Goal: Find specific page/section: Find specific page/section

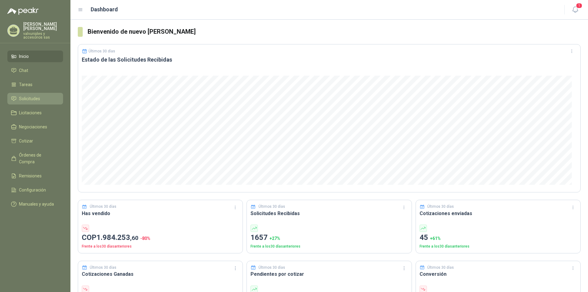
click at [26, 95] on span "Solicitudes" at bounding box center [29, 98] width 21 height 7
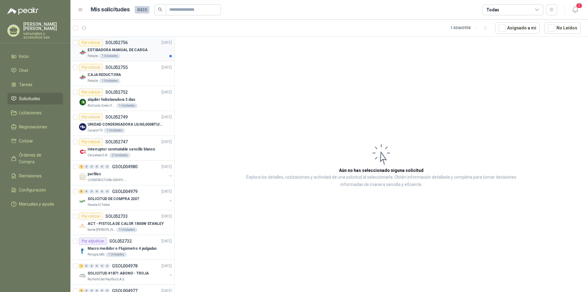
click at [115, 50] on p "ESTIBADORA MANUAL DE CARGA" at bounding box center [118, 50] width 60 height 6
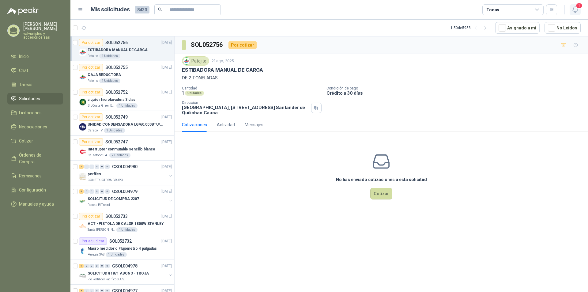
click at [575, 7] on icon "button" at bounding box center [576, 10] width 8 height 8
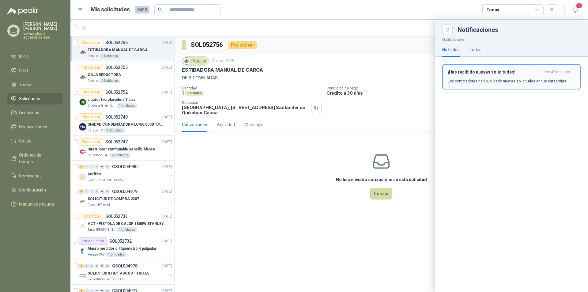
click at [466, 72] on h3 "¡Has recibido nuevas solicitudes!" at bounding box center [493, 72] width 91 height 5
